Goal: Communication & Community: Ask a question

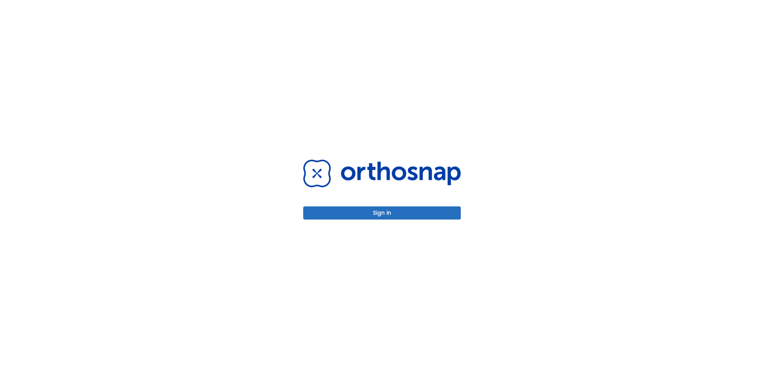
click at [433, 216] on button "Sign in" at bounding box center [382, 213] width 158 height 13
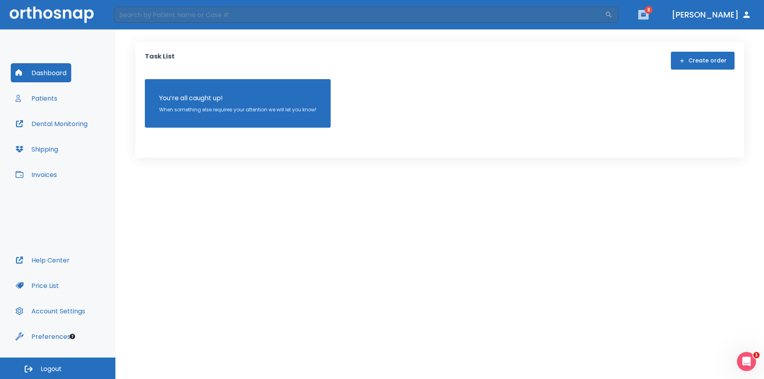
click at [646, 16] on icon "button" at bounding box center [643, 15] width 5 height 4
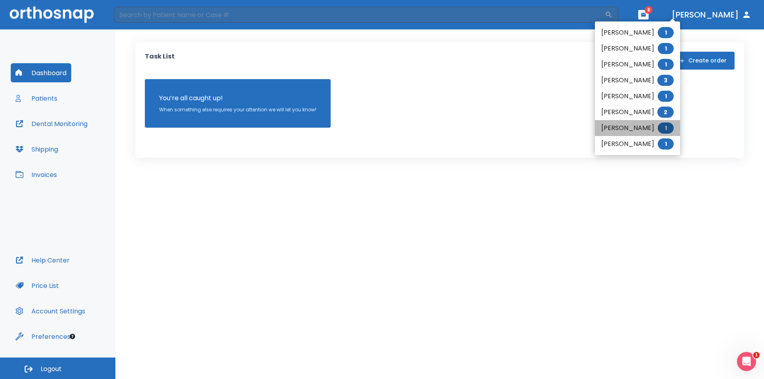
click at [617, 126] on li "Marisela Dionoso 1" at bounding box center [637, 128] width 85 height 16
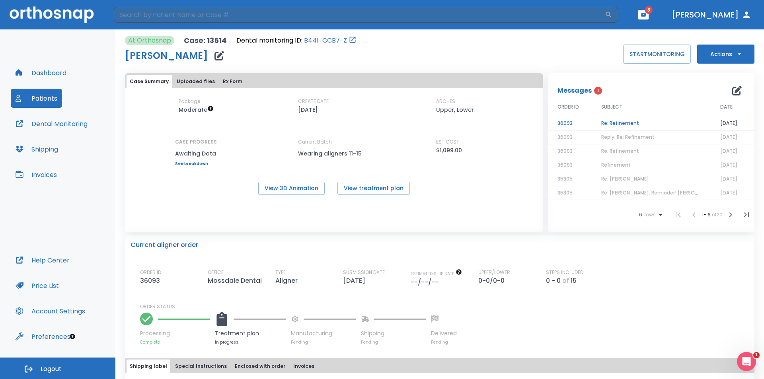
click at [611, 124] on td "Re: Refinement" at bounding box center [651, 124] width 119 height 14
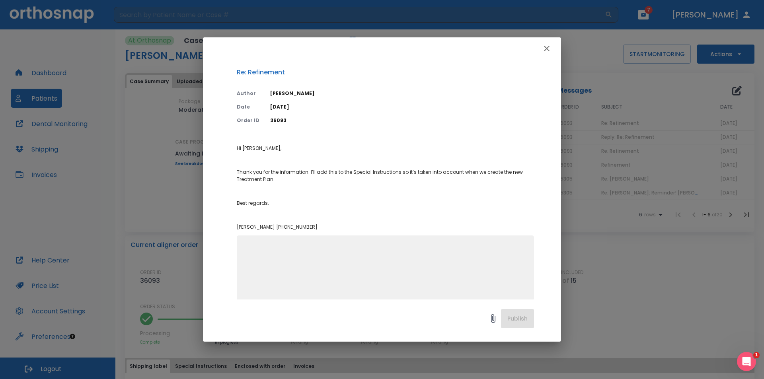
click at [543, 46] on icon "button" at bounding box center [547, 49] width 10 height 10
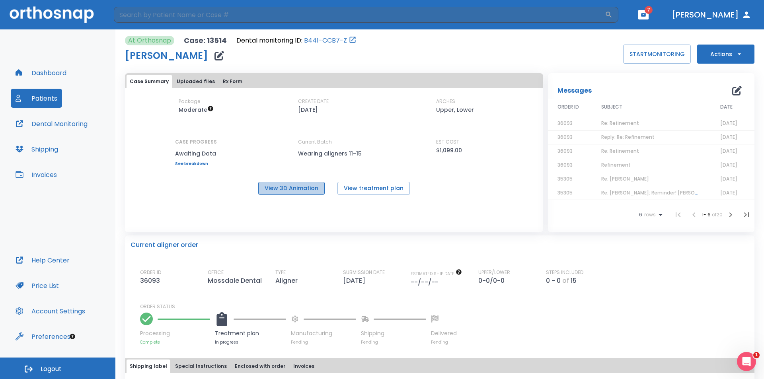
click at [289, 191] on button "View 3D Animation" at bounding box center [291, 188] width 66 height 13
click at [37, 101] on button "Patients" at bounding box center [36, 98] width 51 height 19
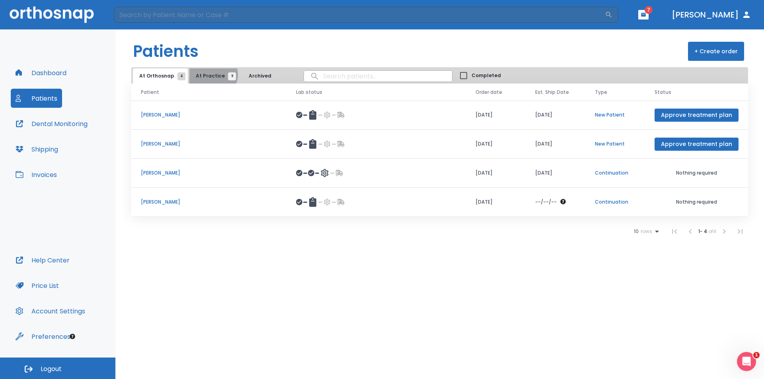
drag, startPoint x: 210, startPoint y: 74, endPoint x: 207, endPoint y: 80, distance: 5.7
click at [209, 76] on span "At Practice 9" at bounding box center [214, 75] width 36 height 7
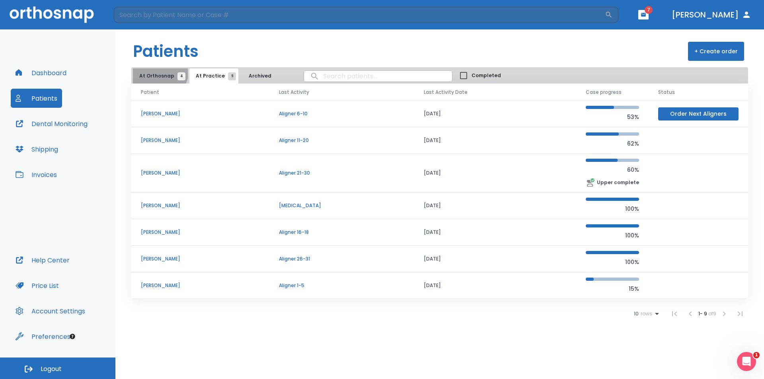
click at [157, 70] on button "At Orthosnap 4" at bounding box center [160, 75] width 55 height 15
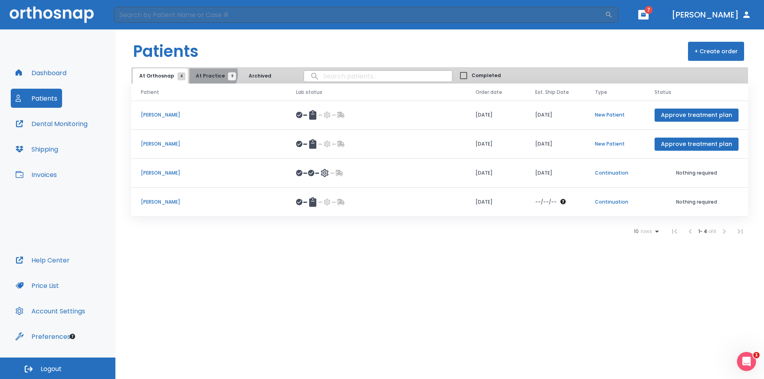
click at [209, 74] on span "At Practice 9" at bounding box center [214, 75] width 36 height 7
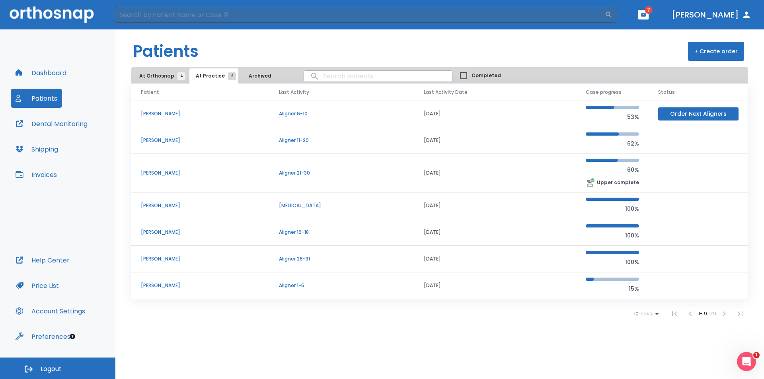
click at [322, 78] on input "search" at bounding box center [378, 76] width 148 height 16
type input "[PERSON_NAME]"
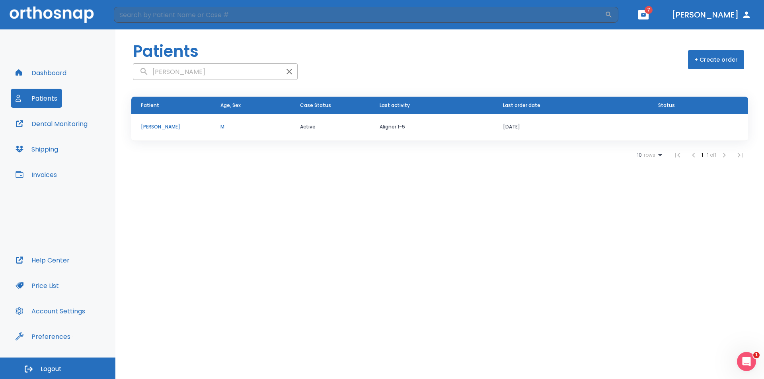
click at [162, 131] on td "[PERSON_NAME]" at bounding box center [171, 127] width 80 height 27
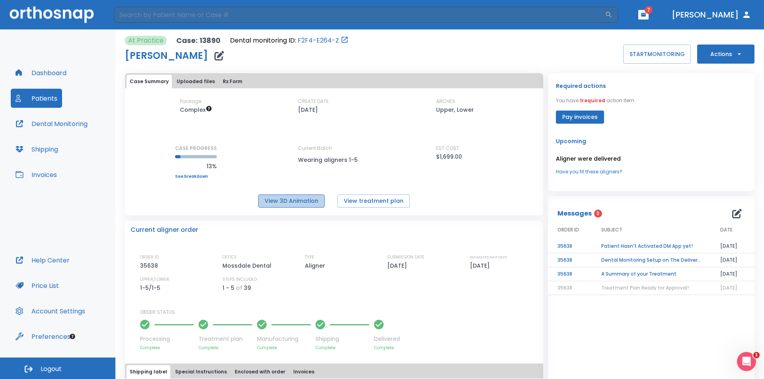
click at [301, 201] on button "View 3D Animation" at bounding box center [291, 201] width 66 height 13
click at [368, 203] on button "View treatment plan" at bounding box center [374, 201] width 72 height 13
click at [737, 215] on button "button" at bounding box center [737, 214] width 16 height 16
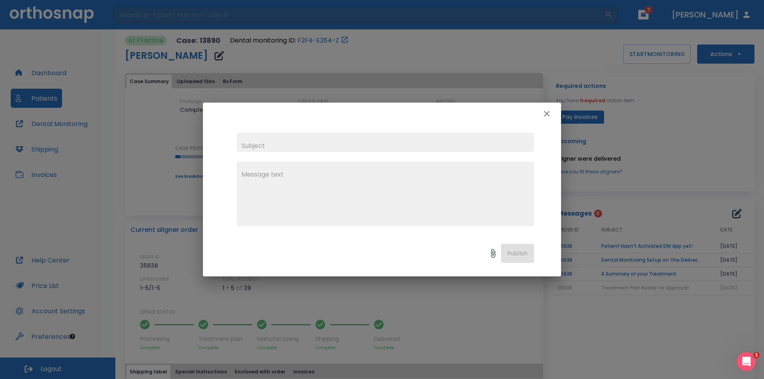
click at [379, 148] on input "text" at bounding box center [385, 142] width 297 height 19
type input "Revision of Tx plan"
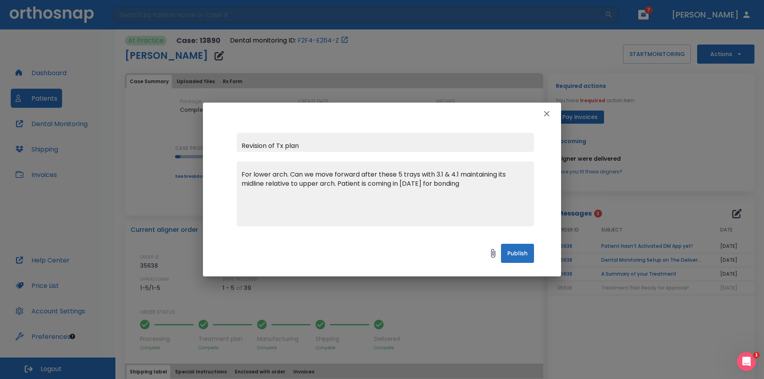
click at [435, 183] on textarea "For lower arch. Can we move forward after these 5 trays with 3.1 & 4.1 maintain…" at bounding box center [386, 197] width 288 height 55
drag, startPoint x: 484, startPoint y: 187, endPoint x: 487, endPoint y: 191, distance: 4.9
click at [484, 188] on textarea "For lower arch. Can we move forward after these 5 trays with 3.1 & 4.1 maintain…" at bounding box center [386, 197] width 288 height 55
type textarea "For lower arch. Can we move forward after these 5 trays with 3.1 & 4.1 maintain…"
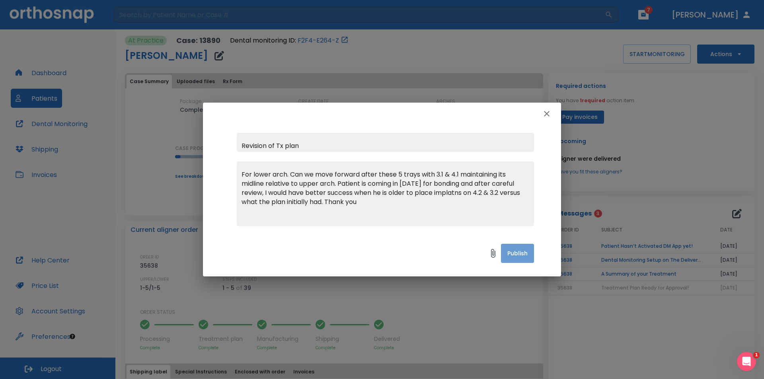
click at [508, 254] on button "Publish" at bounding box center [517, 253] width 33 height 19
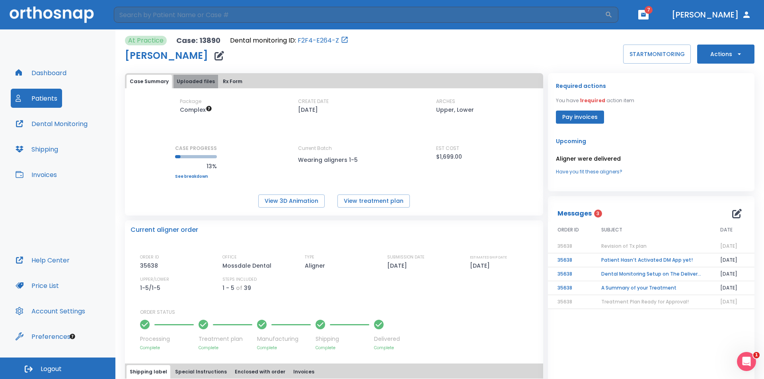
click at [202, 81] on button "Uploaded files" at bounding box center [196, 82] width 45 height 14
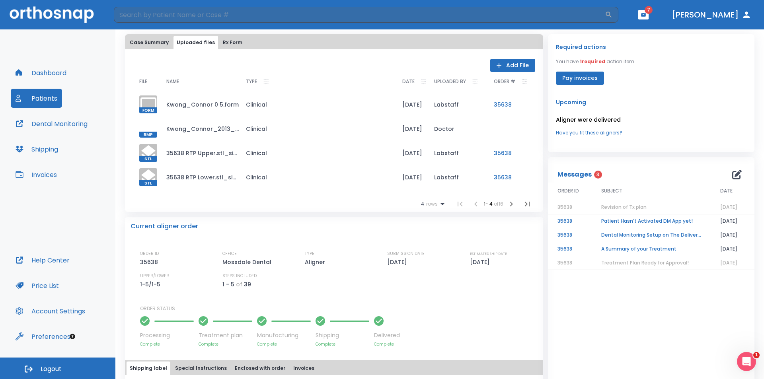
scroll to position [25, 0]
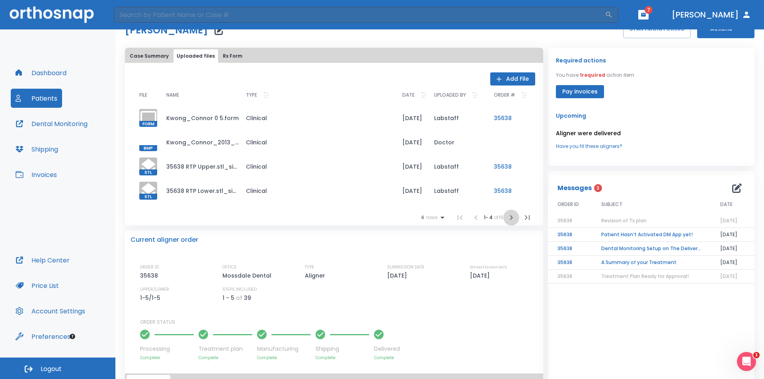
click at [507, 216] on icon "button" at bounding box center [512, 218] width 10 height 10
click at [507, 217] on icon "button" at bounding box center [512, 218] width 10 height 10
click at [505, 217] on li at bounding box center [512, 218] width 16 height 16
click at [148, 189] on div at bounding box center [148, 191] width 18 height 18
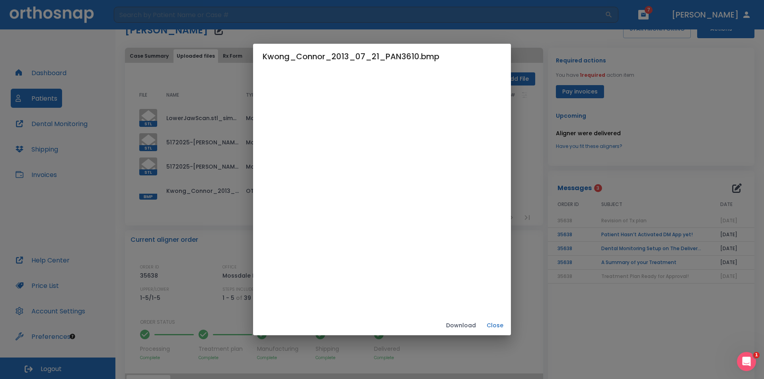
click at [508, 323] on button "Close" at bounding box center [495, 325] width 25 height 13
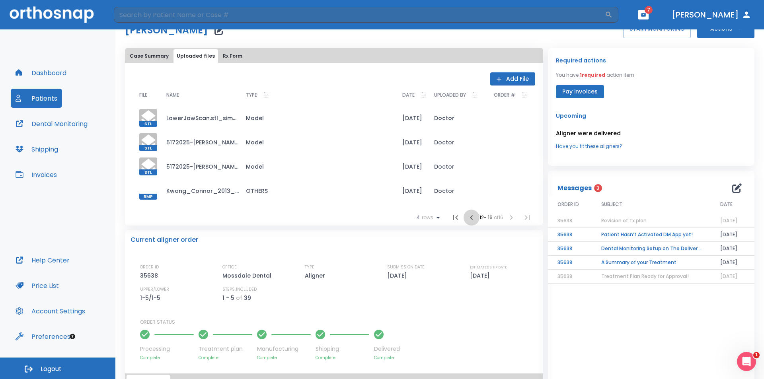
click at [467, 216] on icon "button" at bounding box center [472, 218] width 10 height 10
click at [469, 216] on icon "button" at bounding box center [474, 218] width 10 height 10
click at [200, 119] on td "May 17 2025 - Connor Kwong .pdf" at bounding box center [200, 118] width 80 height 24
click at [470, 216] on icon "button" at bounding box center [475, 218] width 10 height 10
click at [149, 143] on div at bounding box center [148, 142] width 18 height 18
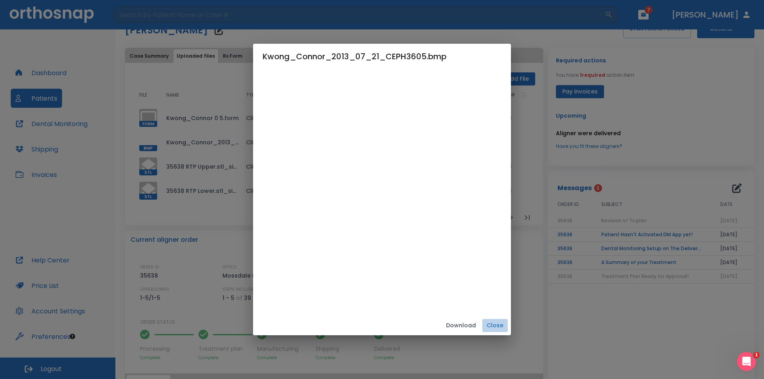
click at [508, 320] on button "Close" at bounding box center [495, 325] width 25 height 13
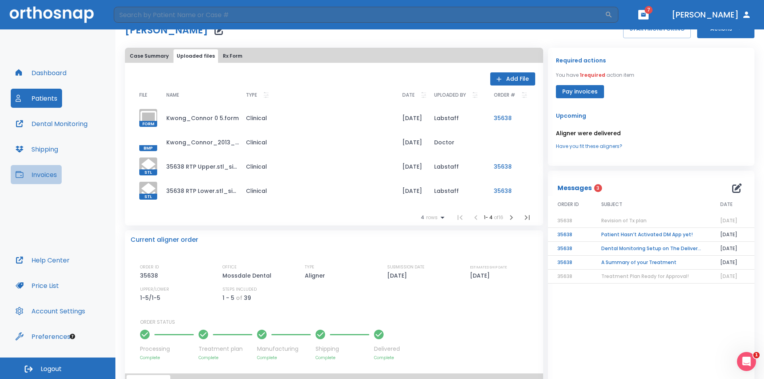
click at [34, 166] on button "Invoices" at bounding box center [36, 174] width 51 height 19
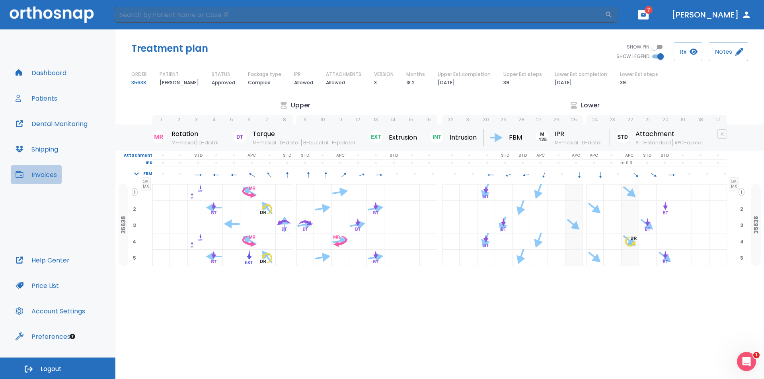
click at [40, 166] on button "Invoices" at bounding box center [36, 174] width 51 height 19
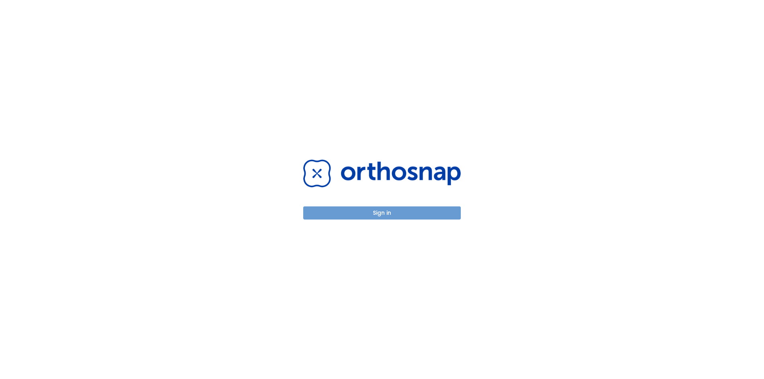
click at [360, 219] on button "Sign in" at bounding box center [382, 213] width 158 height 13
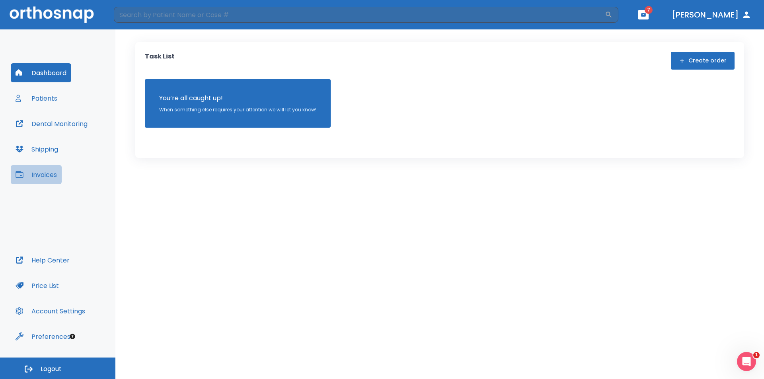
click at [41, 177] on button "Invoices" at bounding box center [36, 174] width 51 height 19
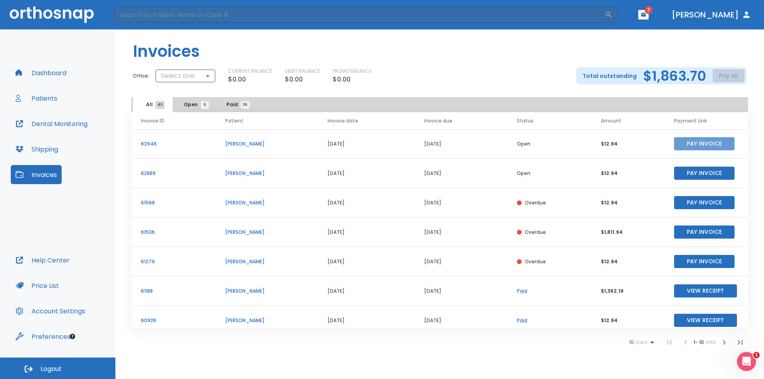
click at [690, 143] on button "Pay Invoice" at bounding box center [704, 143] width 61 height 13
click at [574, 232] on div "Overdue" at bounding box center [549, 232] width 65 height 7
click at [141, 231] on p "61536" at bounding box center [173, 232] width 65 height 7
click at [688, 231] on button "Pay Invoice" at bounding box center [704, 232] width 61 height 13
click at [522, 237] on td "Overdue" at bounding box center [550, 232] width 84 height 29
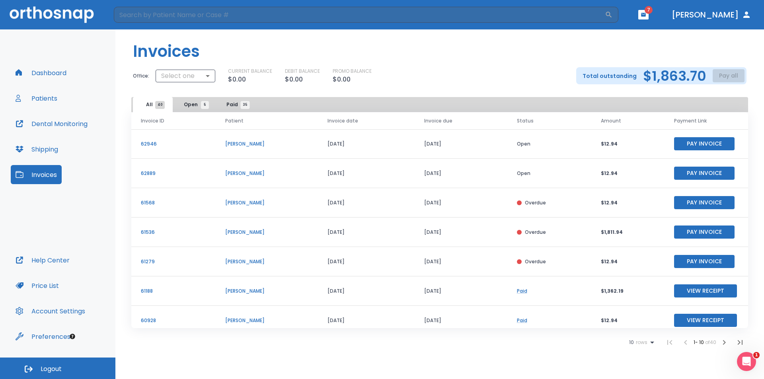
click at [675, 173] on button "Pay Invoice" at bounding box center [704, 173] width 61 height 13
click at [682, 205] on button "Pay Invoice" at bounding box center [704, 202] width 61 height 13
click at [690, 263] on button "Pay Invoice" at bounding box center [704, 261] width 61 height 13
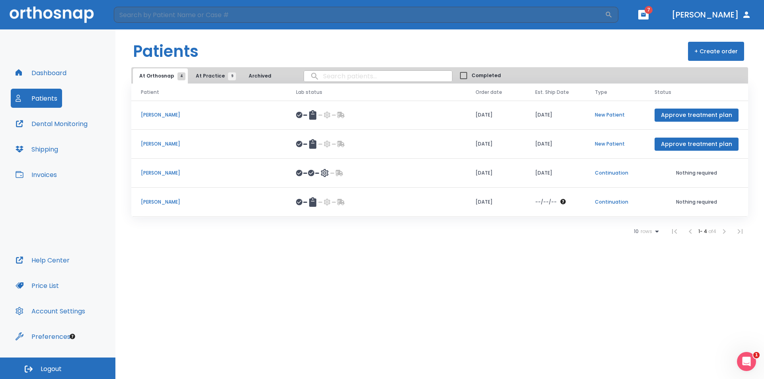
click at [211, 76] on span "At Practice 9" at bounding box center [214, 75] width 36 height 7
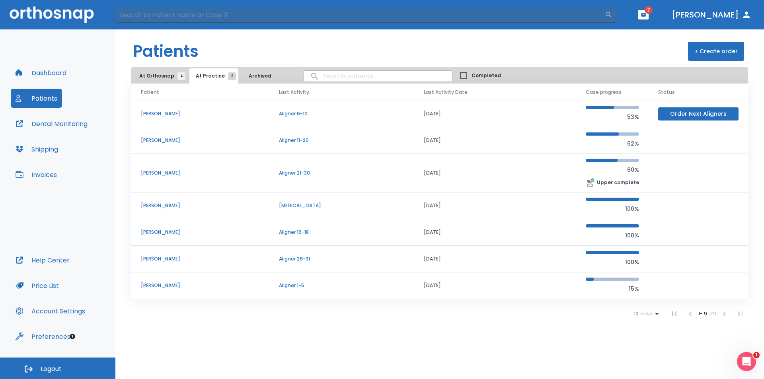
click at [328, 76] on input "search" at bounding box center [378, 76] width 148 height 16
type input "[PERSON_NAME]"
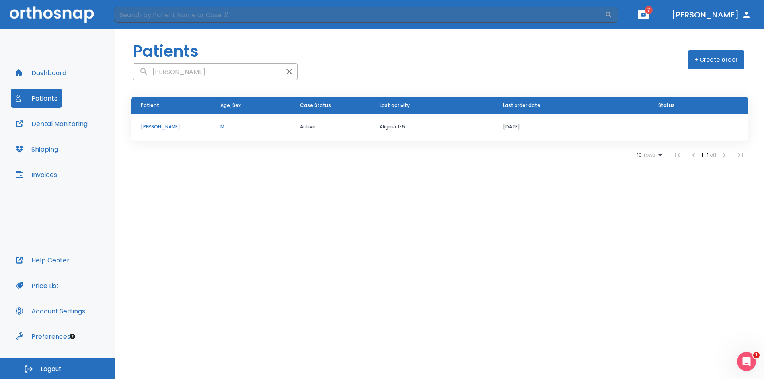
click at [160, 130] on p "[PERSON_NAME]" at bounding box center [171, 126] width 61 height 7
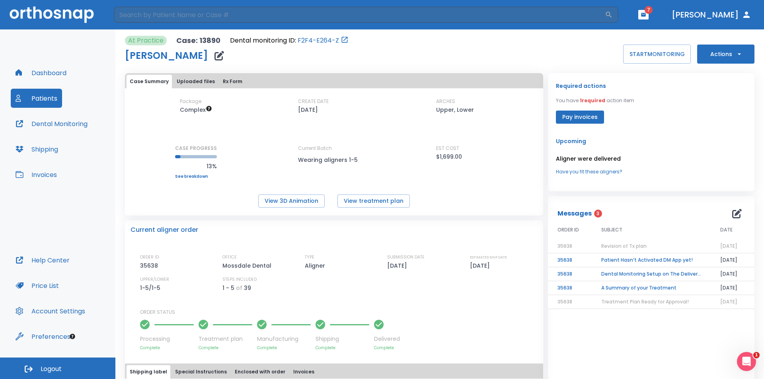
click at [611, 100] on p "You have 1 required action item" at bounding box center [595, 100] width 78 height 7
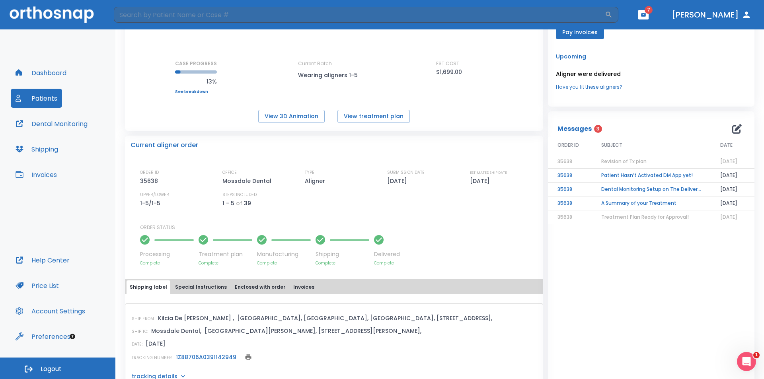
scroll to position [109, 0]
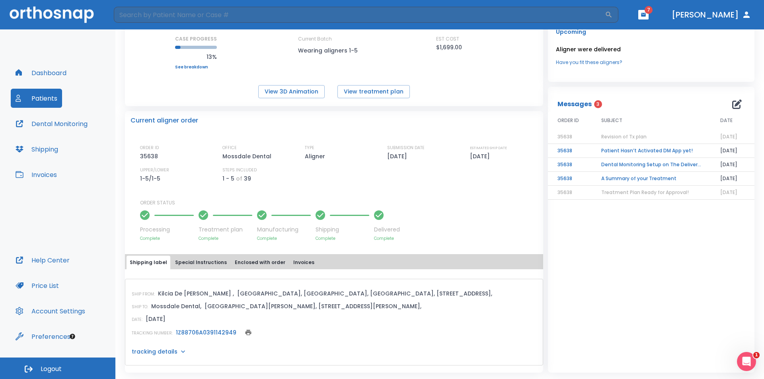
click at [654, 178] on td "A Summary of your Treatment" at bounding box center [651, 179] width 119 height 14
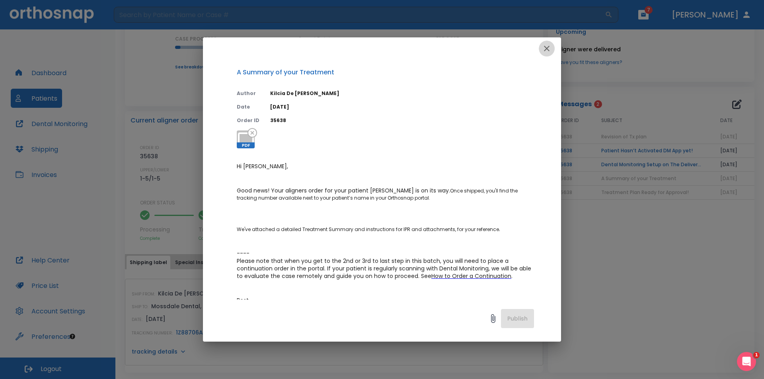
click at [547, 51] on icon "button" at bounding box center [547, 49] width 10 height 10
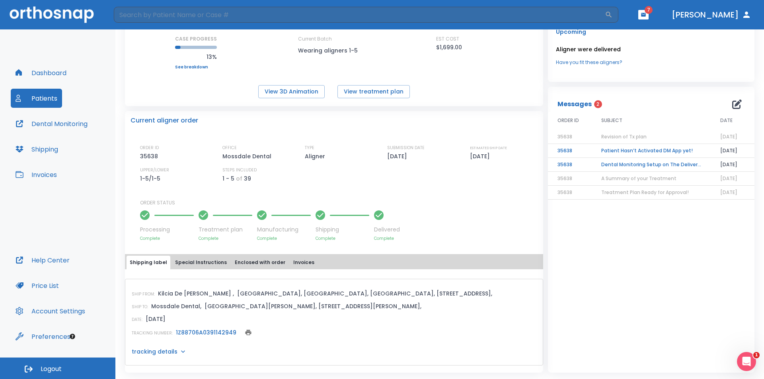
click at [619, 164] on td "Dental Monitoring Setup on The Delivery Day" at bounding box center [651, 165] width 119 height 14
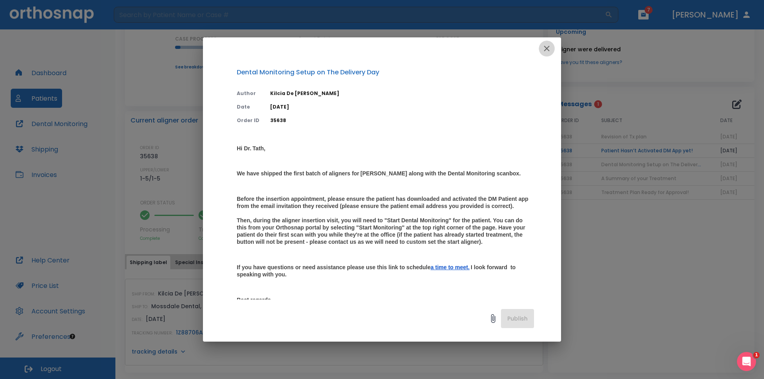
click at [553, 49] on button "button" at bounding box center [547, 49] width 16 height 16
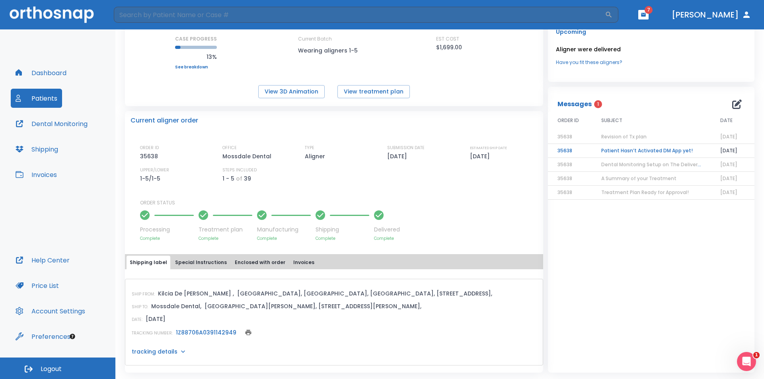
click at [647, 150] on td "Patient Hasn’t Activated DM App yet!" at bounding box center [651, 151] width 119 height 14
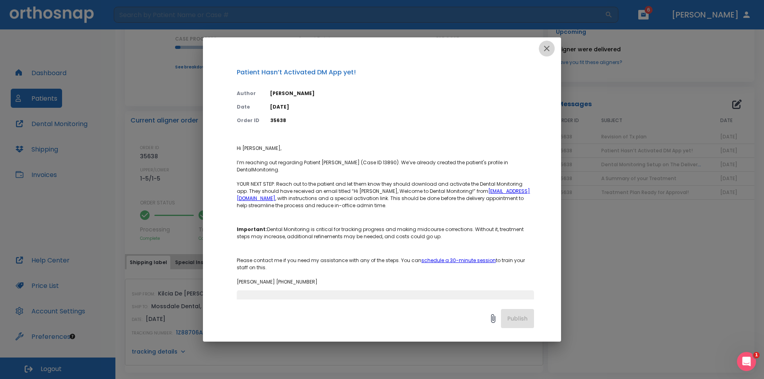
drag, startPoint x: 549, startPoint y: 48, endPoint x: 606, endPoint y: 54, distance: 56.4
click at [551, 49] on icon "button" at bounding box center [547, 49] width 10 height 10
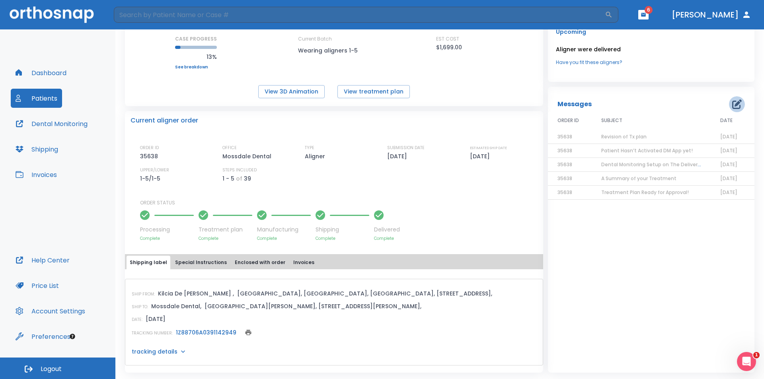
click at [736, 111] on button "button" at bounding box center [737, 104] width 16 height 16
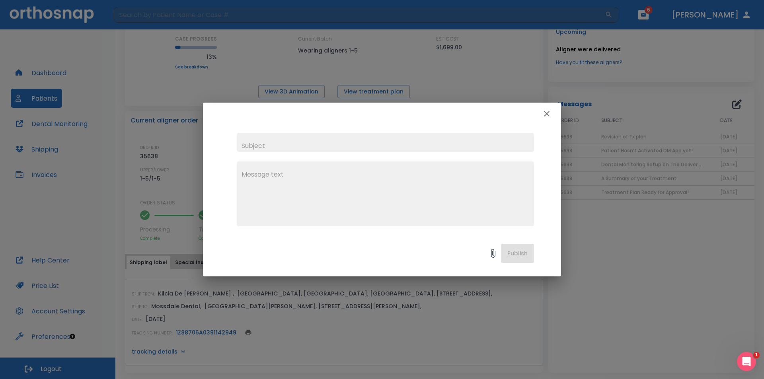
click at [491, 145] on input "text" at bounding box center [385, 142] width 297 height 19
type input "Invoice"
drag, startPoint x: 520, startPoint y: 252, endPoint x: 490, endPoint y: 181, distance: 76.5
click at [493, 182] on div "Invoice Hi, This is my nephew, I was hoping to get a discount on this case. Tha…" at bounding box center [382, 190] width 358 height 174
drag, startPoint x: 486, startPoint y: 196, endPoint x: 301, endPoint y: 199, distance: 184.7
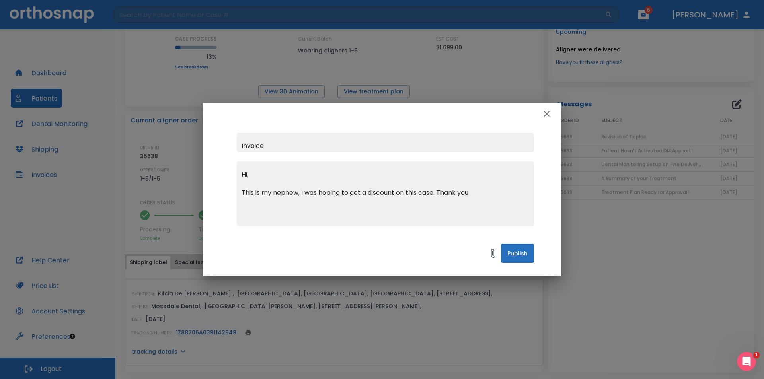
click at [301, 199] on textarea "Hi, This is my nephew, I was hoping to get a discount on this case. Thank you" at bounding box center [386, 197] width 288 height 55
type textarea "Hi, This is my nephew, I was hoping the invoice reflect the discount. Thank you"
click at [527, 253] on button "Publish" at bounding box center [517, 253] width 33 height 19
